Goal: Task Accomplishment & Management: Complete application form

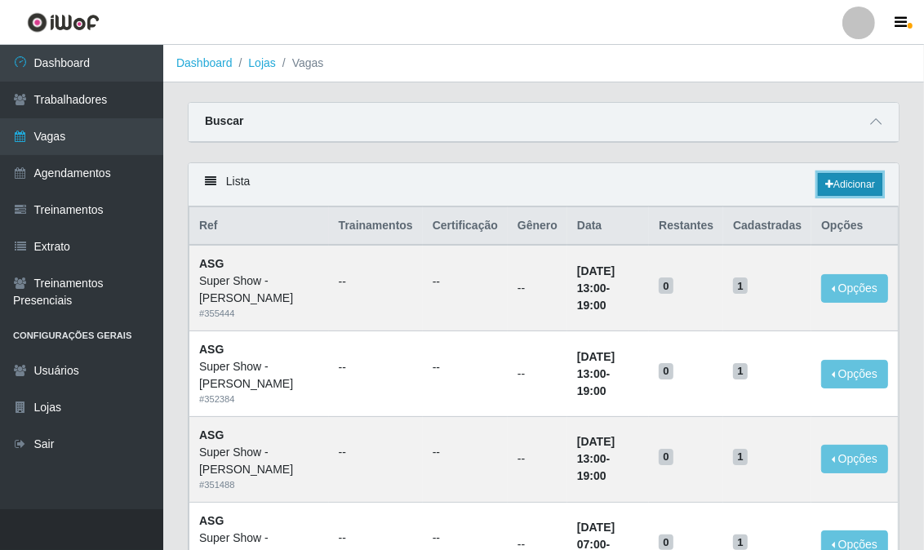
click at [866, 185] on link "Adicionar" at bounding box center [850, 184] width 64 height 23
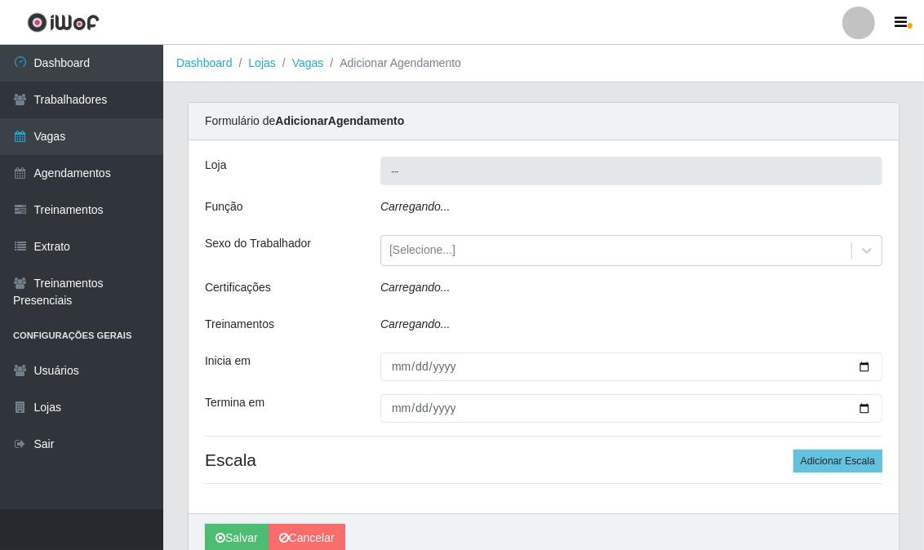
type input "Super Show - [PERSON_NAME]"
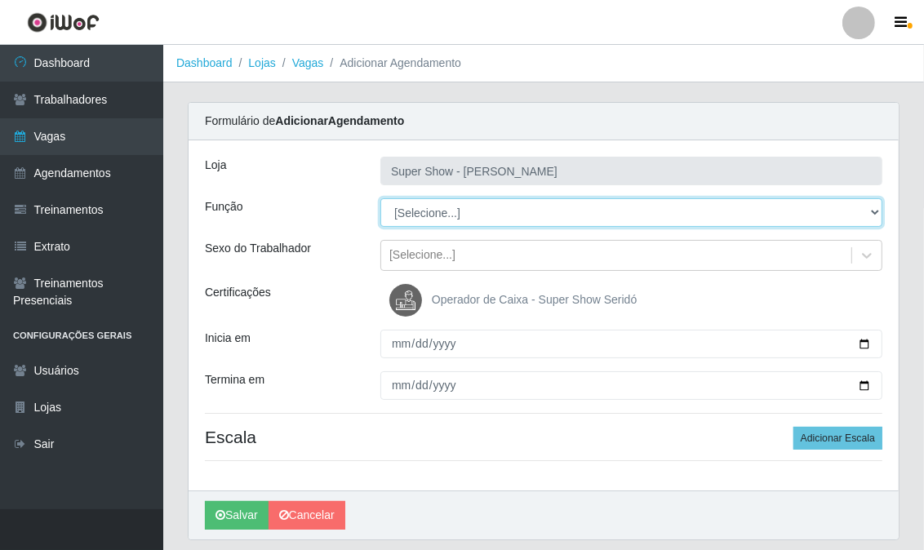
click at [417, 215] on select "[Selecione...] ASG Auxiliar de Estacionamento Balconista Embalador Embalador + …" at bounding box center [631, 212] width 502 height 29
select select "16"
click at [380, 198] on select "[Selecione...] ASG Auxiliar de Estacionamento Balconista Embalador Embalador + …" at bounding box center [631, 212] width 502 height 29
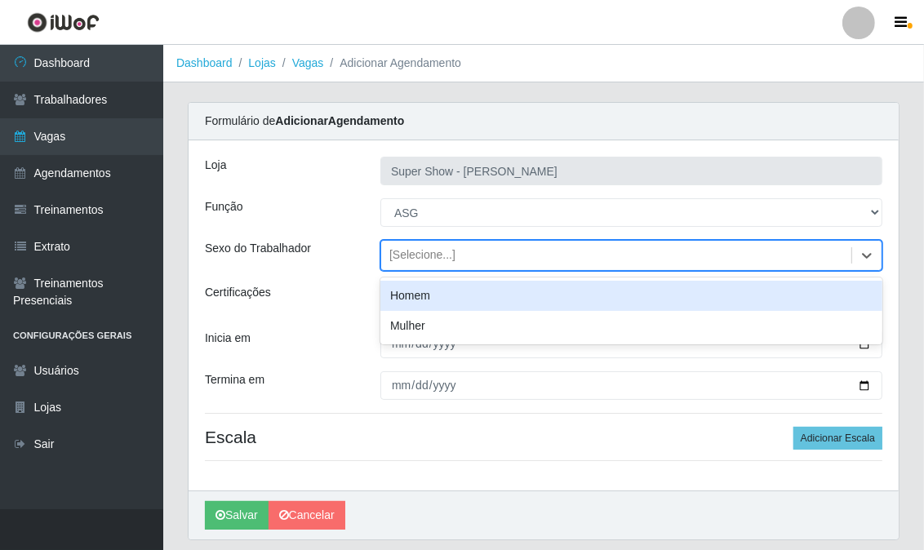
click at [410, 259] on div "[Selecione...]" at bounding box center [422, 255] width 66 height 17
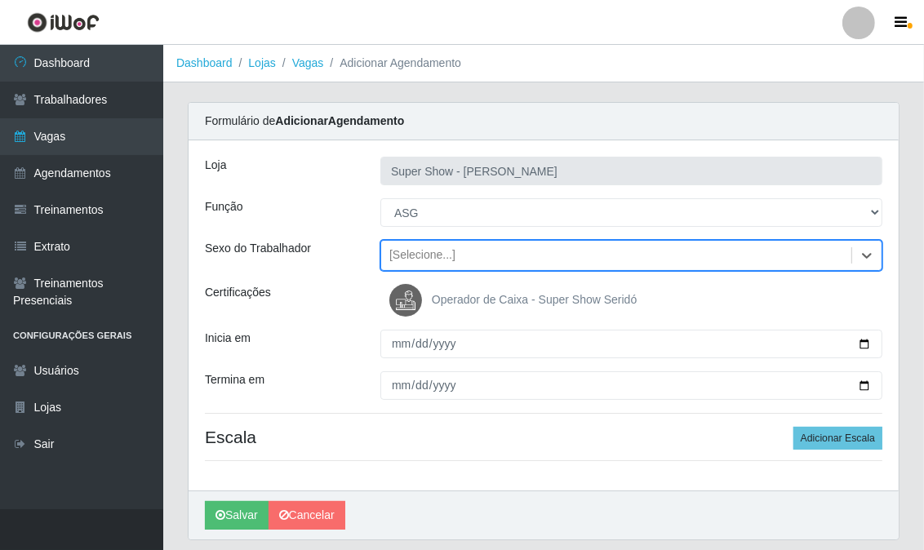
click at [410, 259] on div "[Selecione...]" at bounding box center [422, 255] width 66 height 17
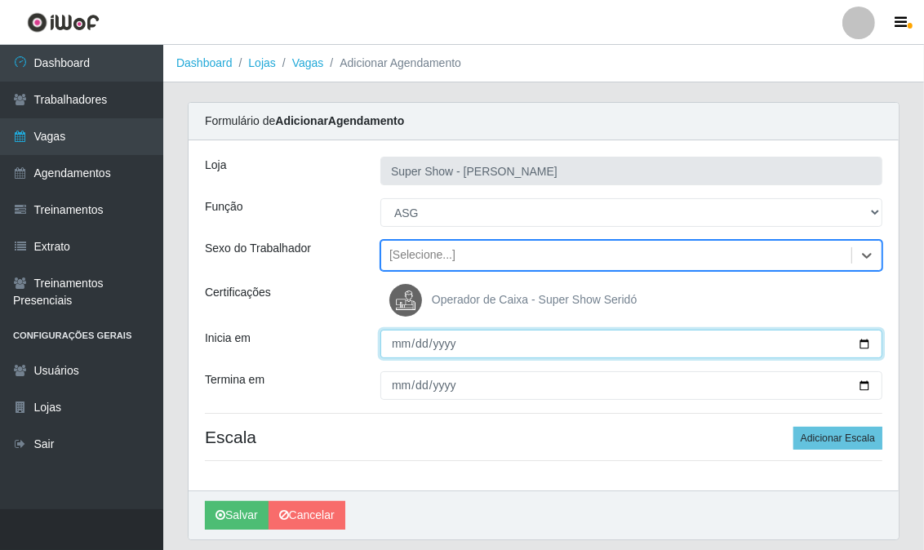
click at [393, 344] on input "Inicia em" at bounding box center [631, 344] width 502 height 29
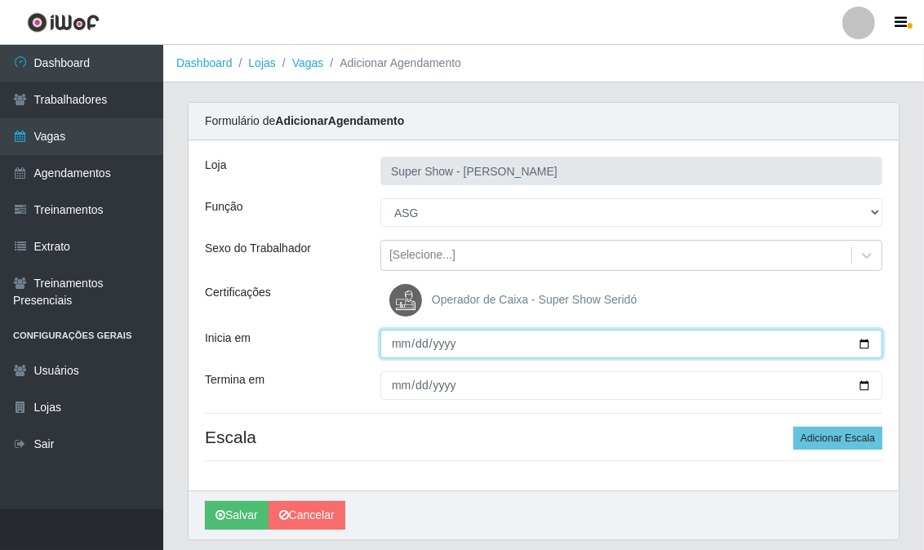
click at [393, 344] on input "Inicia em" at bounding box center [631, 344] width 502 height 29
type input "[DATE]"
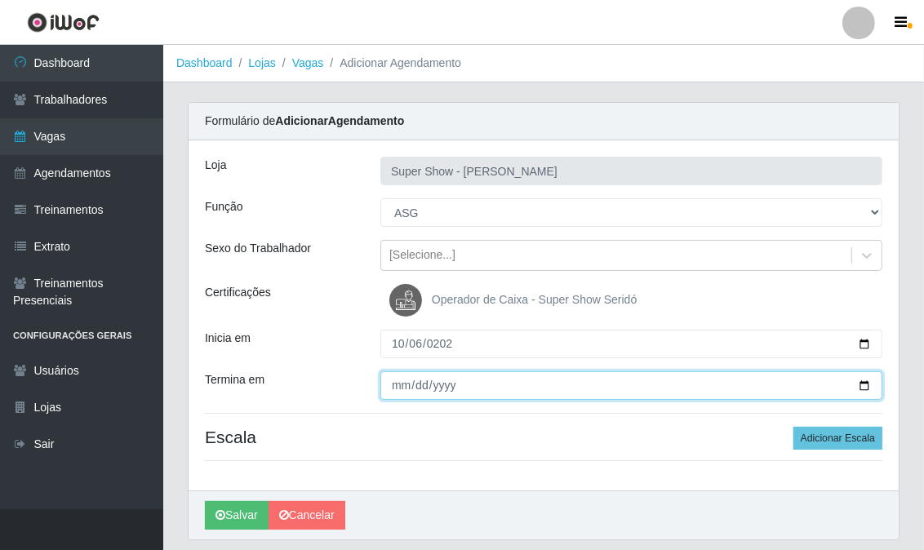
click at [397, 388] on input "Termina em" at bounding box center [631, 385] width 502 height 29
type input "[DATE]"
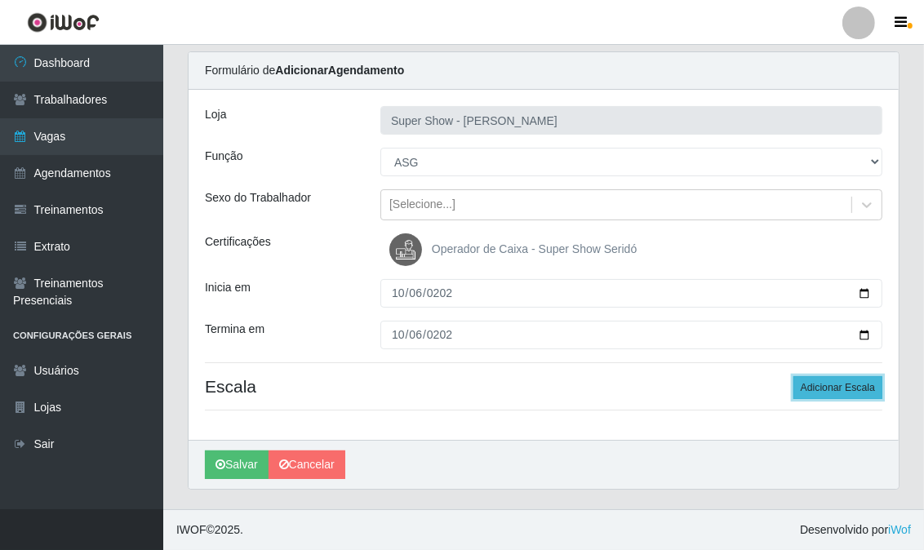
click at [818, 388] on button "Adicionar Escala" at bounding box center [837, 387] width 89 height 23
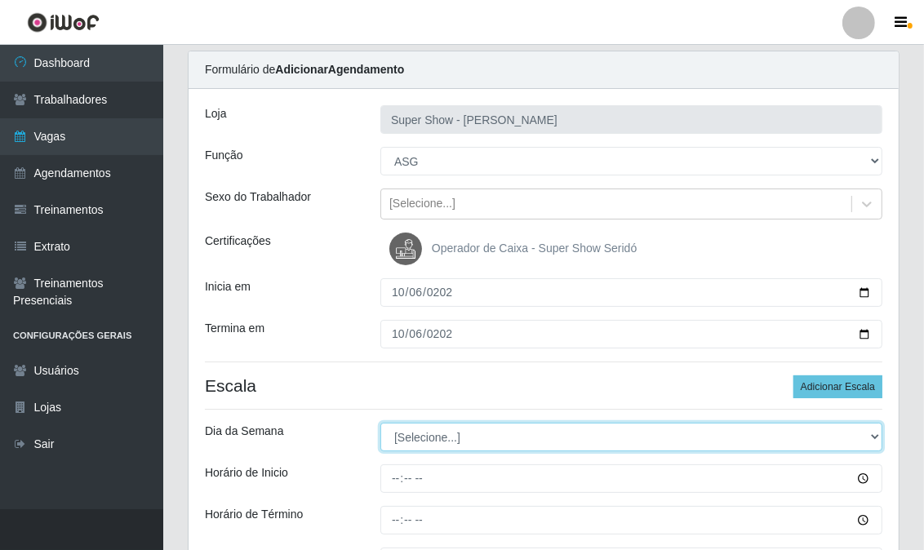
click at [437, 430] on select "[Selecione...] Segunda Terça Quarta Quinta Sexta Sábado Domingo" at bounding box center [631, 437] width 502 height 29
select select "1"
click at [380, 423] on select "[Selecione...] Segunda Terça Quarta Quinta Sexta Sábado Domingo" at bounding box center [631, 437] width 502 height 29
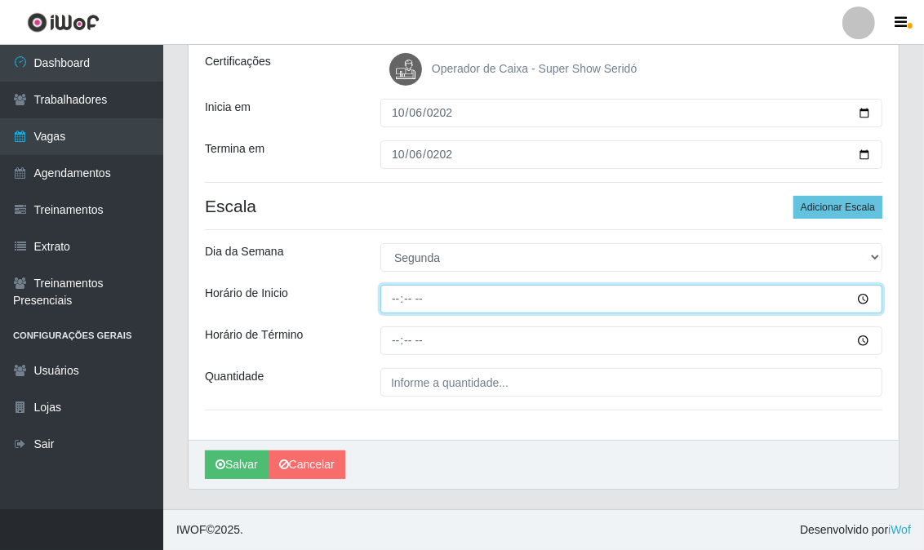
click at [395, 300] on input "Horário de Inicio" at bounding box center [631, 299] width 502 height 29
type input "13:00"
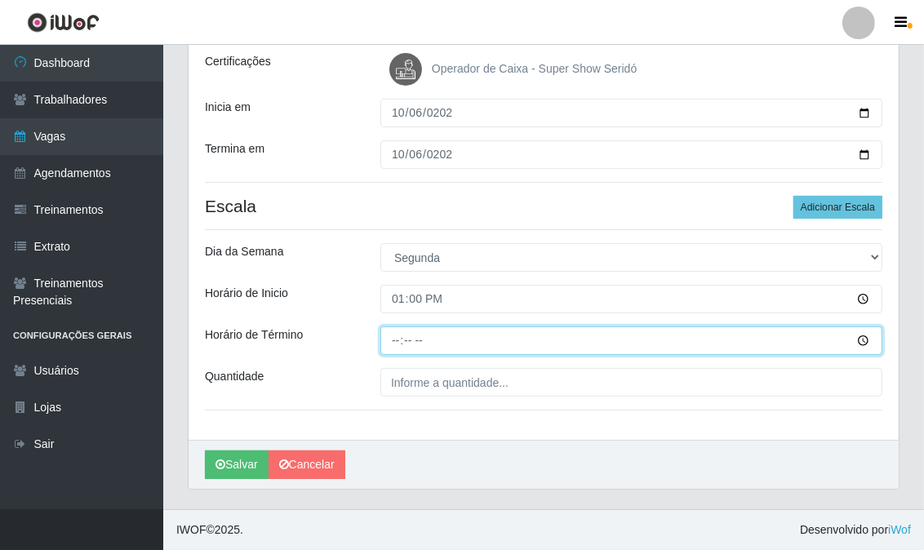
click at [397, 347] on input "Horário de Término" at bounding box center [631, 340] width 502 height 29
type input "19:00"
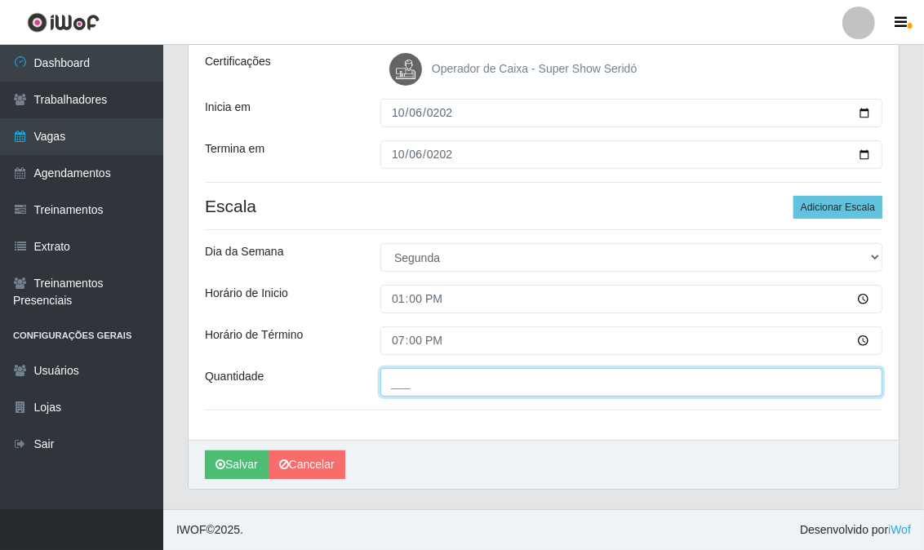
click at [412, 390] on input "___" at bounding box center [631, 382] width 502 height 29
type input "1__"
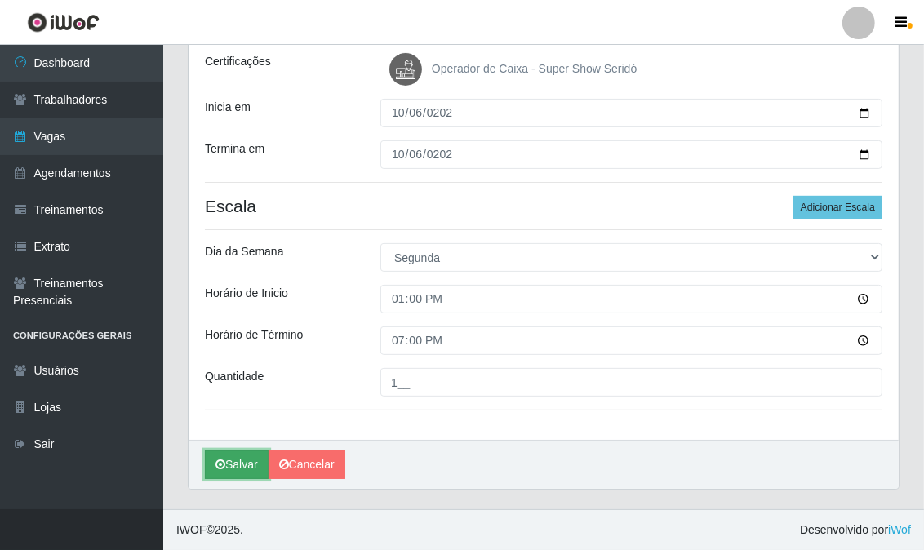
click at [250, 462] on button "Salvar" at bounding box center [237, 464] width 64 height 29
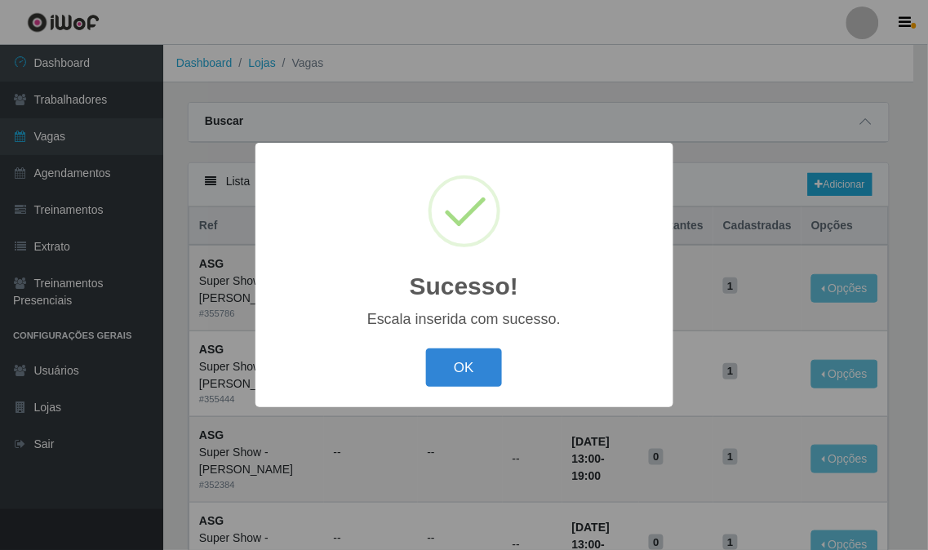
click at [474, 344] on div "Sucesso! × Escala inserida com sucesso. OK Cancel" at bounding box center [464, 275] width 418 height 264
click at [468, 357] on button "OK" at bounding box center [464, 367] width 76 height 38
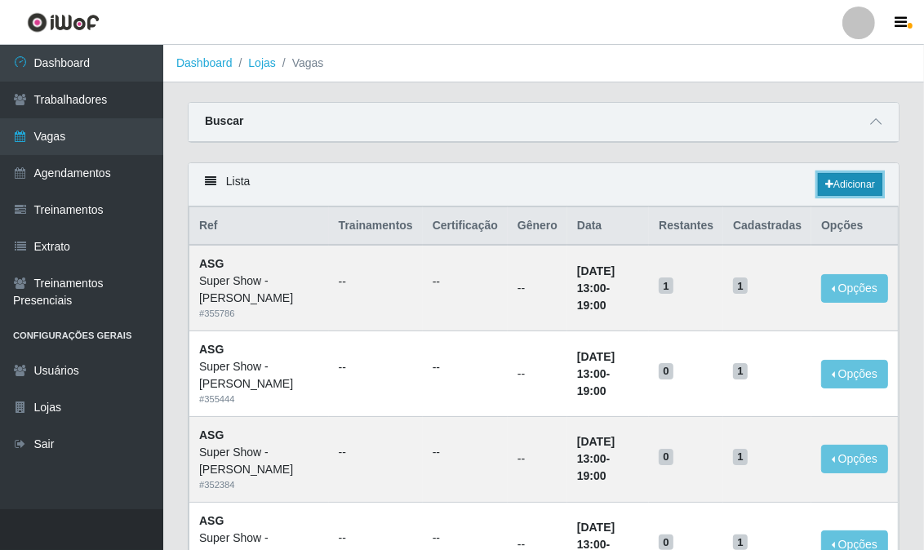
click at [853, 177] on link "Adicionar" at bounding box center [850, 184] width 64 height 23
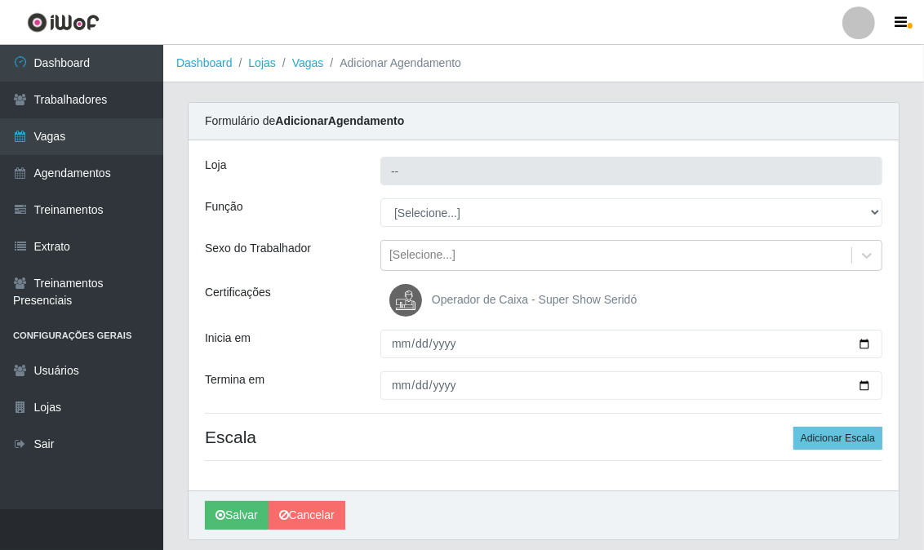
type input "Super Show - [PERSON_NAME]"
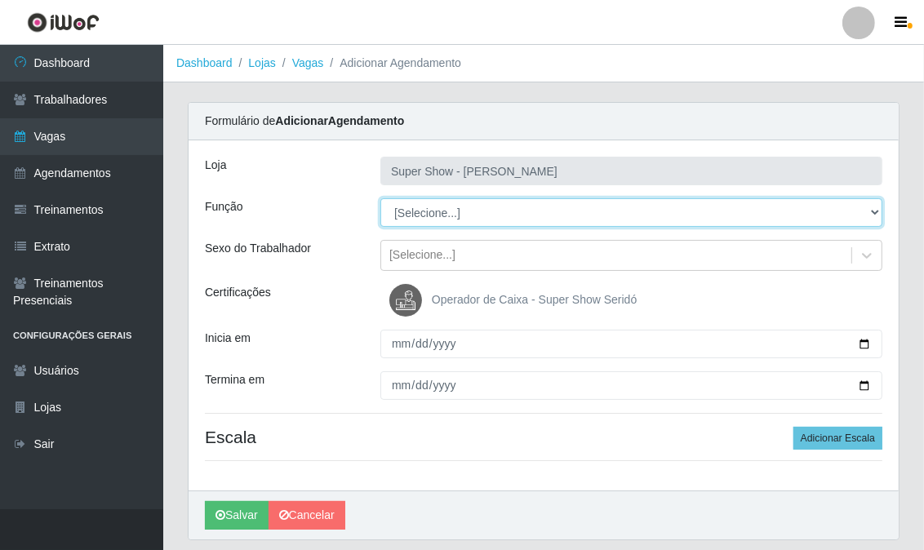
click at [404, 210] on select "[Selecione...] ASG Auxiliar de Estacionamento Balconista Embalador Embalador + …" at bounding box center [631, 212] width 502 height 29
select select "16"
click at [380, 198] on select "[Selecione...] ASG Auxiliar de Estacionamento Balconista Embalador Embalador + …" at bounding box center [631, 212] width 502 height 29
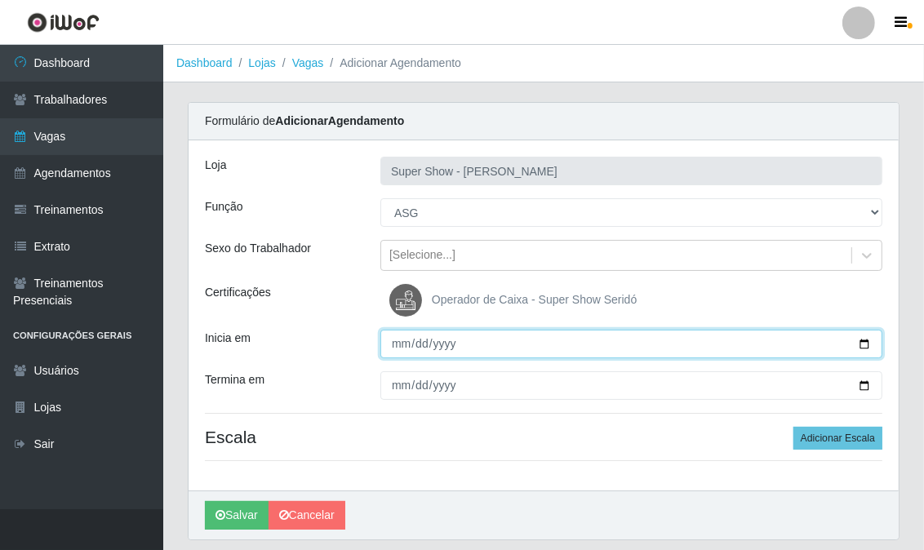
click at [384, 339] on input "Inicia em" at bounding box center [631, 344] width 502 height 29
click at [398, 344] on input "Inicia em" at bounding box center [631, 344] width 502 height 29
type input "[DATE]"
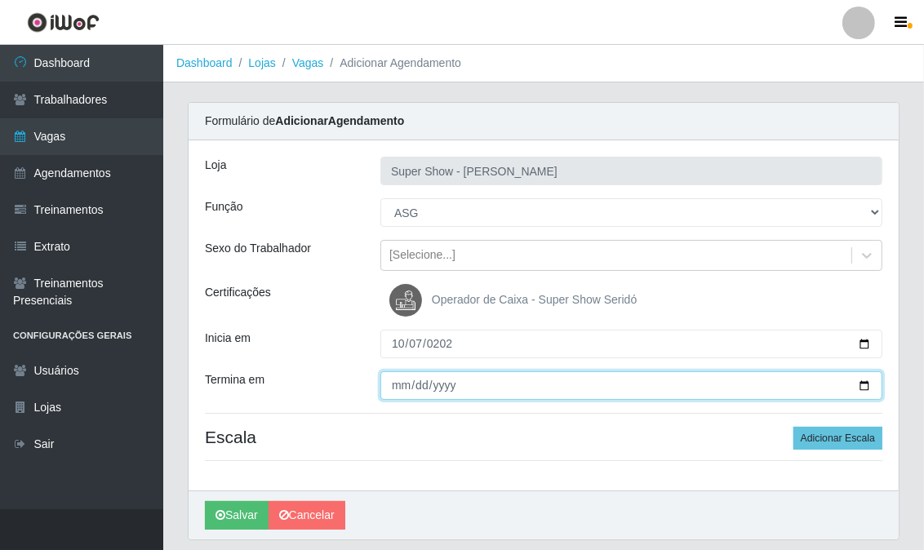
click at [397, 387] on input "Termina em" at bounding box center [631, 385] width 502 height 29
type input "[DATE]"
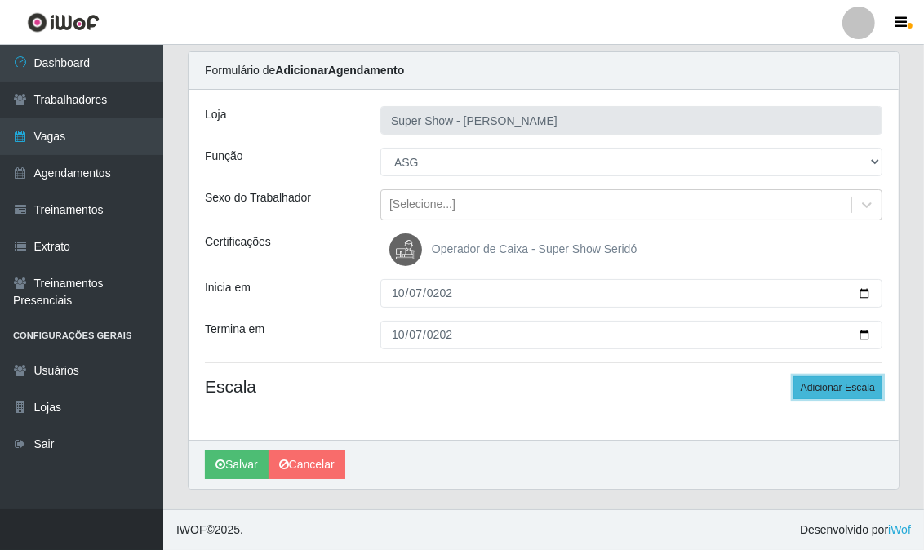
click at [810, 393] on button "Adicionar Escala" at bounding box center [837, 387] width 89 height 23
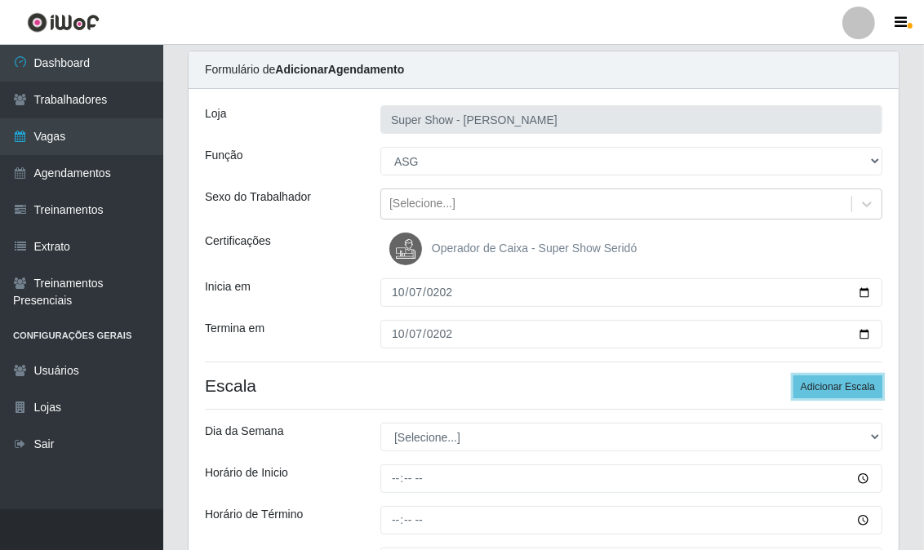
scroll to position [142, 0]
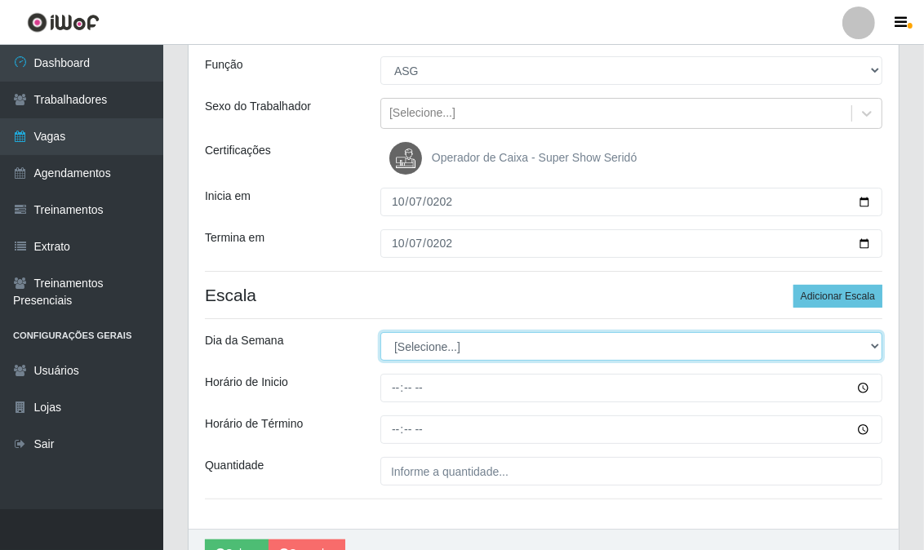
click at [400, 349] on select "[Selecione...] Segunda Terça Quarta Quinta Sexta Sábado Domingo" at bounding box center [631, 346] width 502 height 29
select select "2"
click at [380, 332] on select "[Selecione...] Segunda Terça Quarta Quinta Sexta Sábado Domingo" at bounding box center [631, 346] width 502 height 29
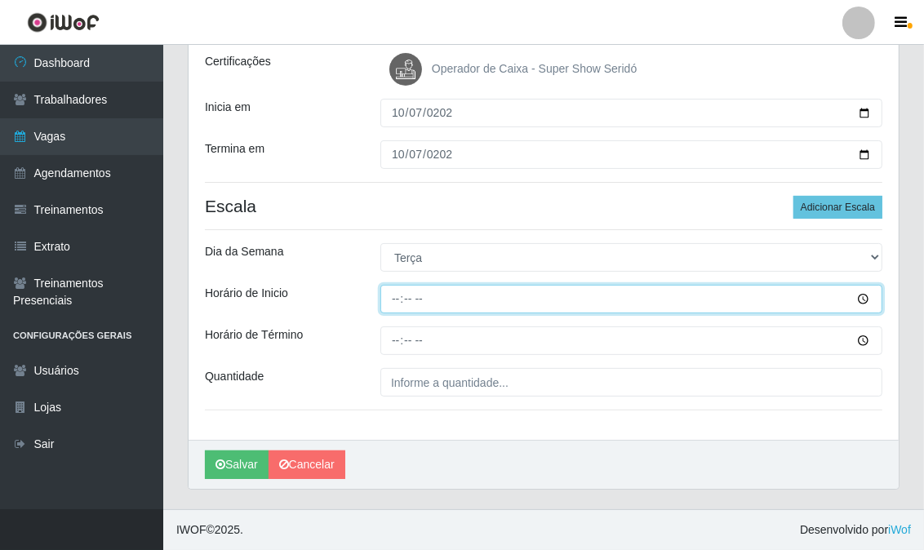
click at [395, 299] on input "Horário de Inicio" at bounding box center [631, 299] width 502 height 29
type input "13:00"
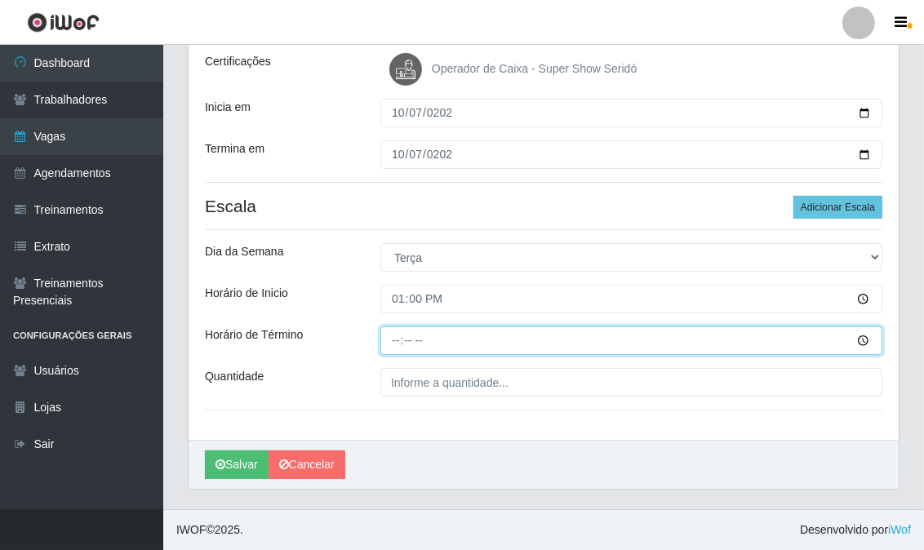
click at [398, 343] on input "Horário de Término" at bounding box center [631, 340] width 502 height 29
type input "19:00"
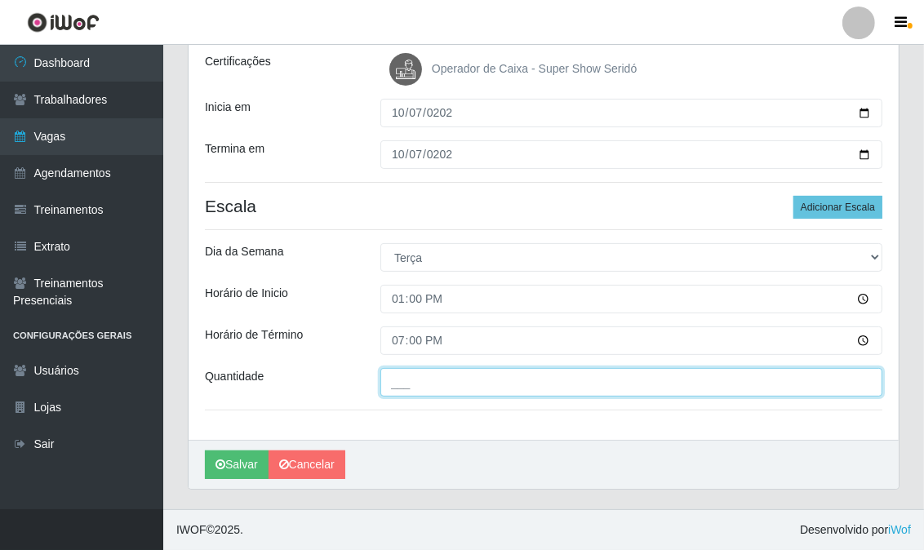
click at [437, 384] on input "___" at bounding box center [631, 382] width 502 height 29
type input "1__"
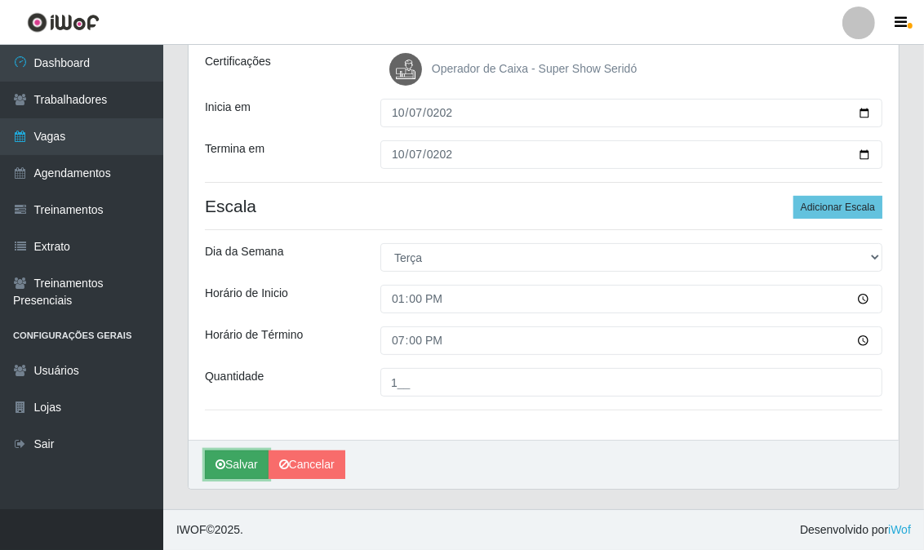
click at [246, 462] on button "Salvar" at bounding box center [237, 464] width 64 height 29
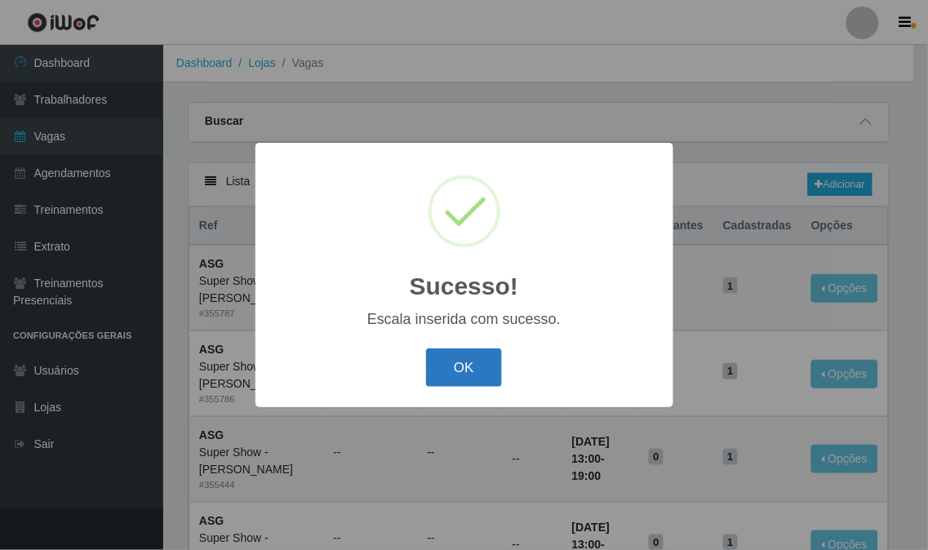
click at [476, 377] on button "OK" at bounding box center [464, 367] width 76 height 38
